Goal: Task Accomplishment & Management: Use online tool/utility

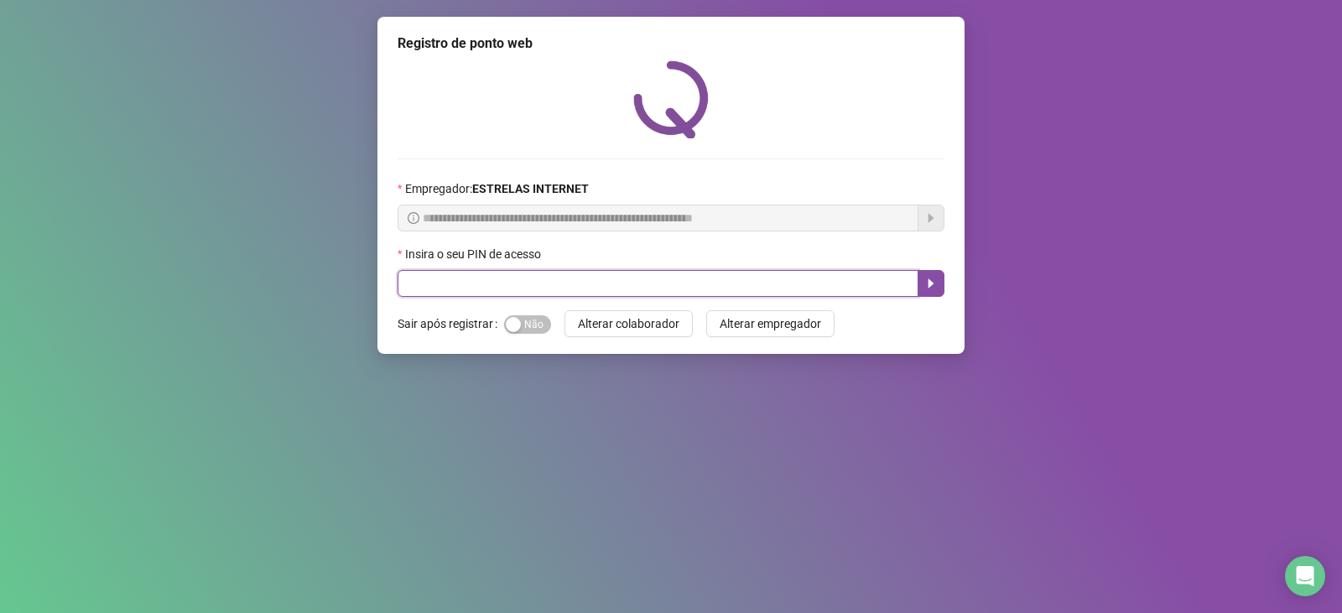
click at [437, 279] on input "text" at bounding box center [658, 283] width 521 height 27
type input "*****"
click at [940, 283] on button "button" at bounding box center [931, 283] width 27 height 27
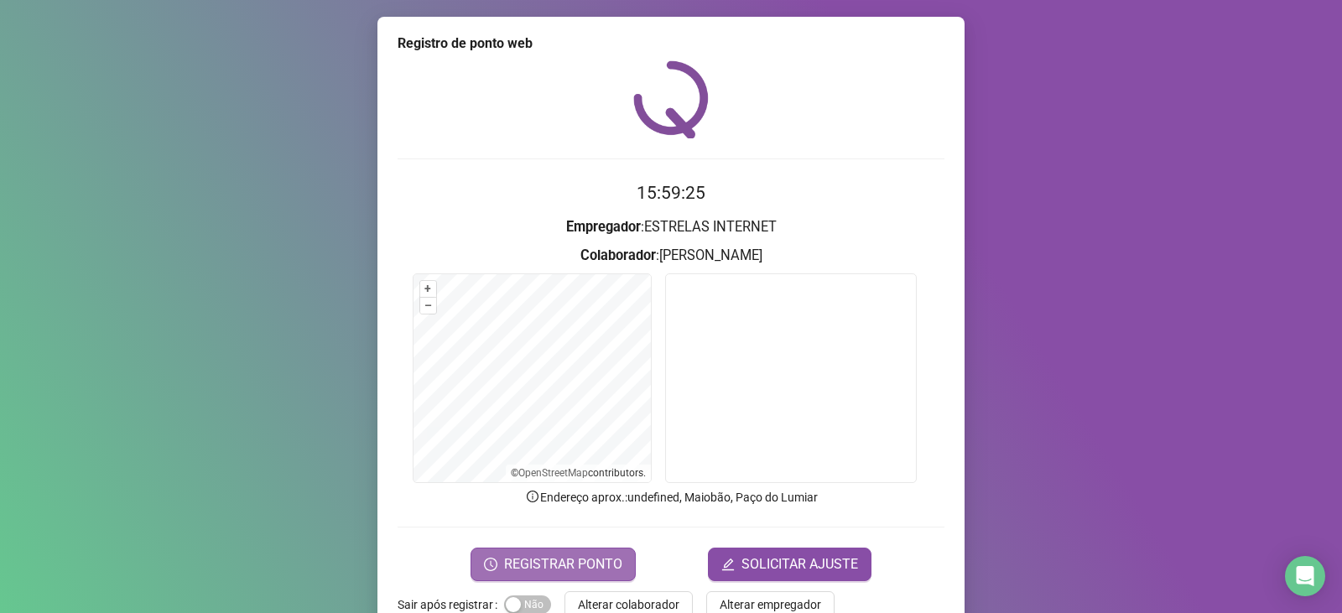
click at [538, 571] on span "REGISTRAR PONTO" at bounding box center [563, 565] width 118 height 20
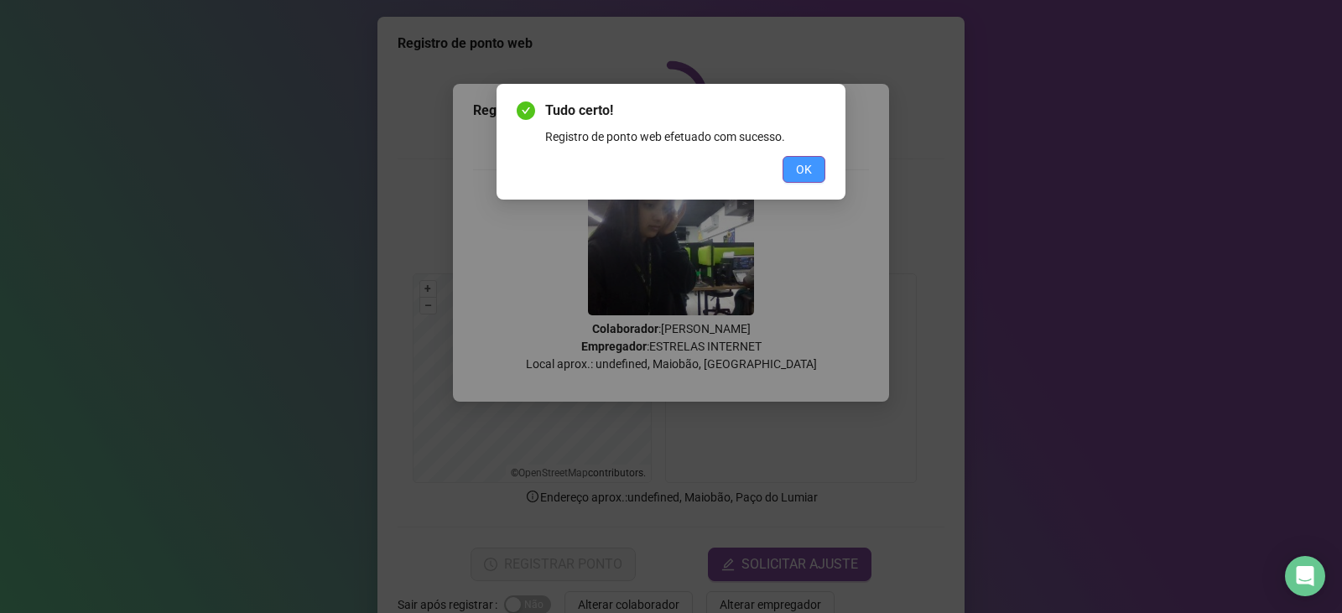
click at [810, 168] on span "OK" at bounding box center [804, 169] width 16 height 18
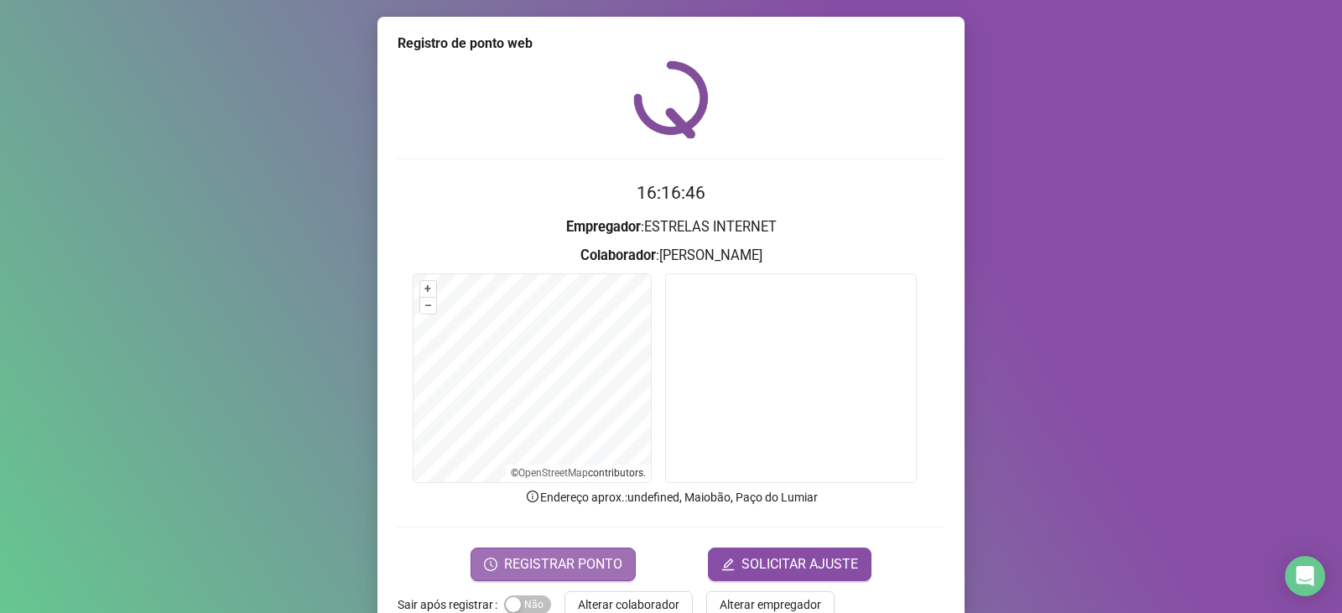
click at [570, 568] on span "REGISTRAR PONTO" at bounding box center [563, 565] width 118 height 20
